Goal: Navigation & Orientation: Find specific page/section

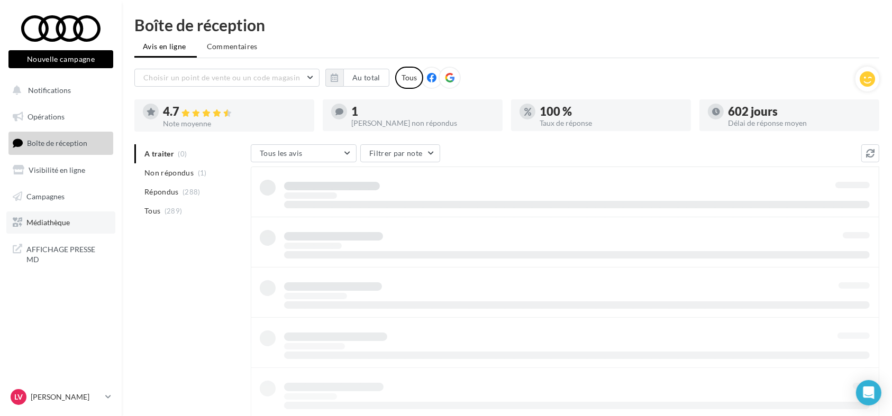
click at [61, 229] on link "Médiathèque" at bounding box center [60, 223] width 109 height 22
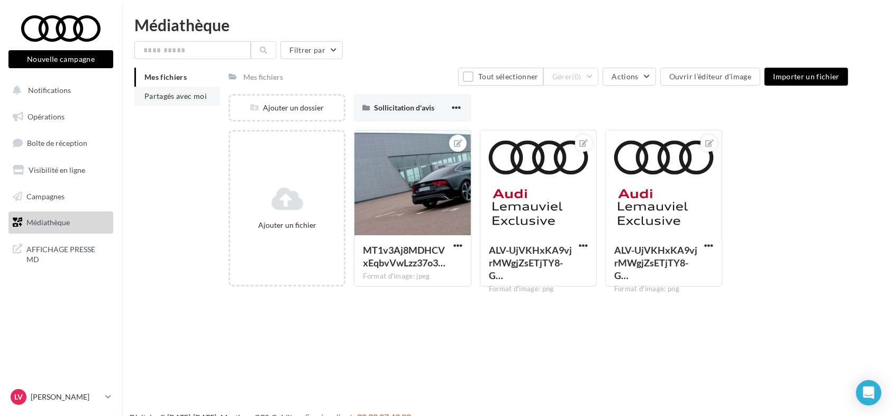
click at [160, 102] on li "Partagés avec moi" at bounding box center [177, 96] width 86 height 19
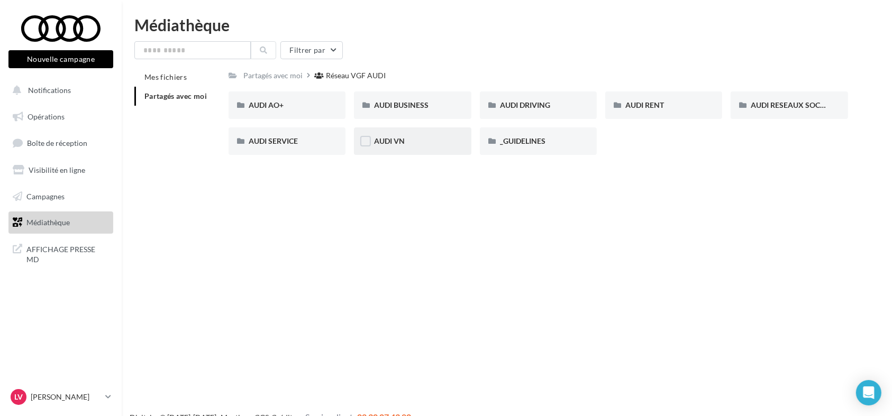
click at [394, 138] on span "AUDI VN" at bounding box center [389, 141] width 31 height 9
